Goal: Navigation & Orientation: Find specific page/section

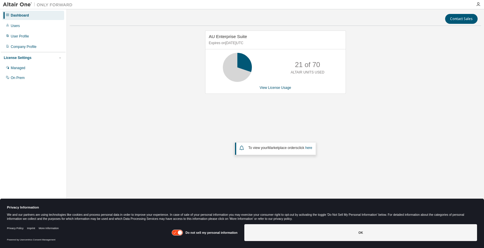
click at [181, 234] on icon at bounding box center [180, 233] width 4 height 4
click at [181, 234] on icon at bounding box center [177, 233] width 11 height 6
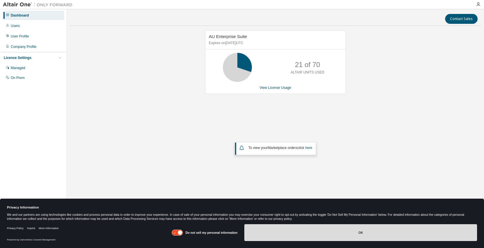
click at [381, 233] on button "OK" at bounding box center [360, 232] width 233 height 17
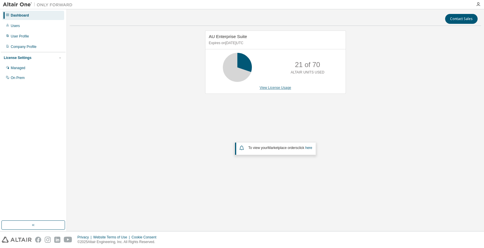
click at [275, 87] on link "View License Usage" at bounding box center [276, 88] width 32 height 4
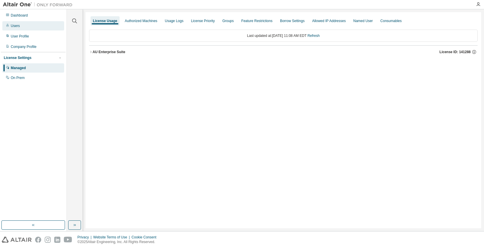
click at [17, 25] on div "Users" at bounding box center [15, 26] width 9 height 5
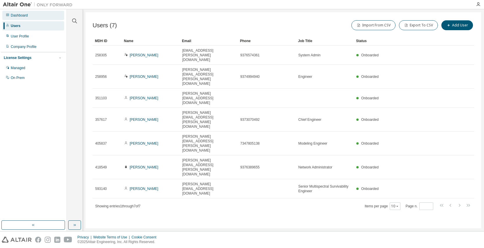
click at [13, 15] on div "Dashboard" at bounding box center [19, 15] width 17 height 5
